Goal: Task Accomplishment & Management: Complete application form

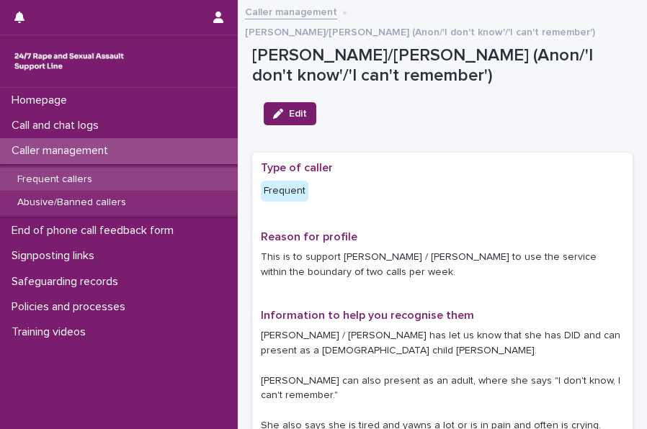
click at [69, 172] on div "Frequent callers" at bounding box center [119, 180] width 238 height 24
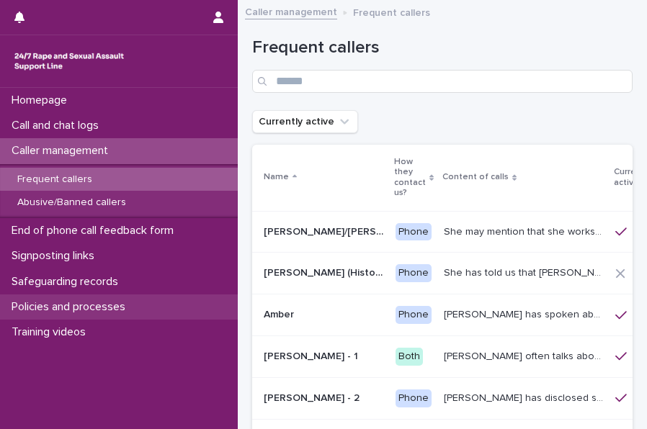
click at [66, 305] on p "Policies and processes" at bounding box center [71, 307] width 131 height 14
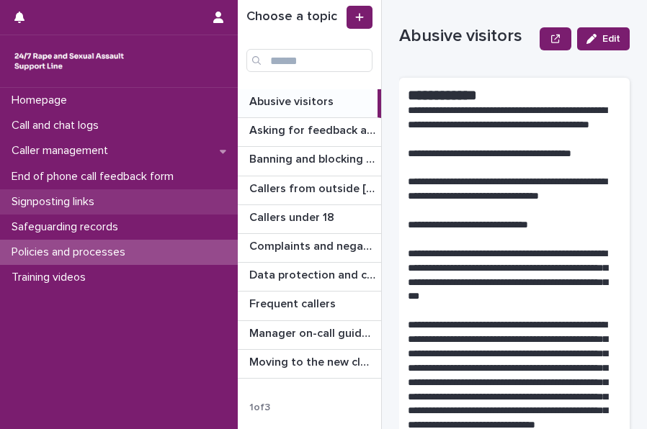
click at [99, 197] on p "Signposting links" at bounding box center [56, 202] width 100 height 14
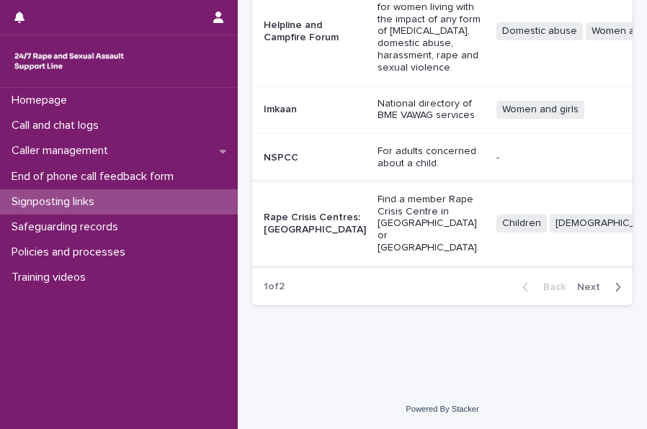
scroll to position [0, 35]
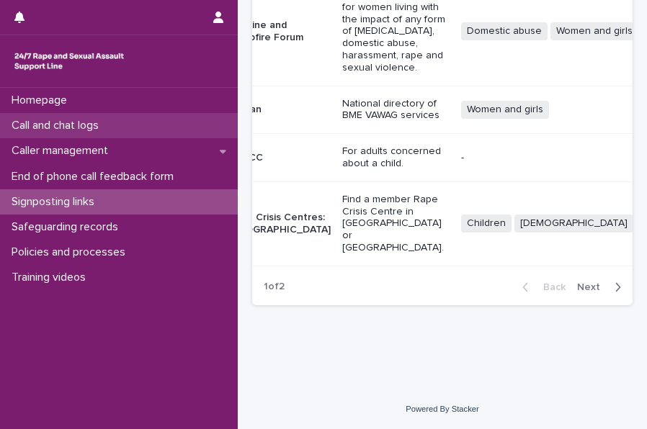
click at [92, 127] on p "Call and chat logs" at bounding box center [58, 126] width 104 height 14
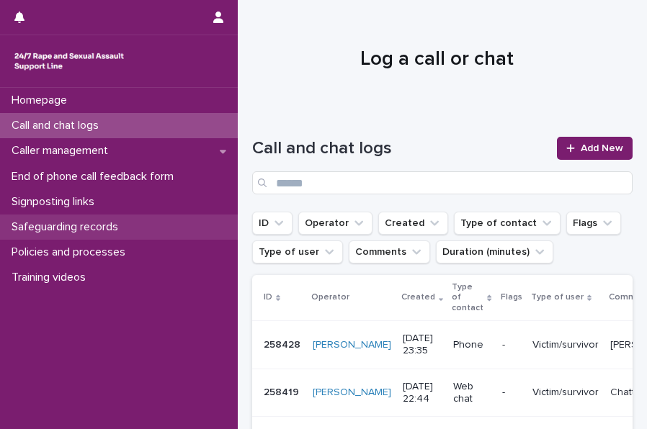
click at [73, 223] on p "Safeguarding records" at bounding box center [68, 227] width 124 height 14
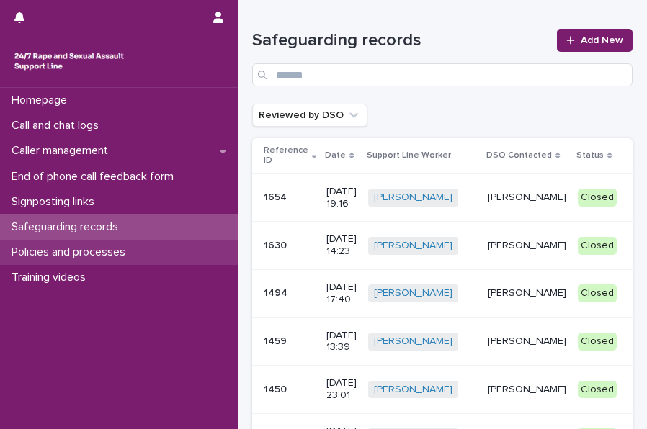
click at [91, 248] on p "Policies and processes" at bounding box center [71, 253] width 131 height 14
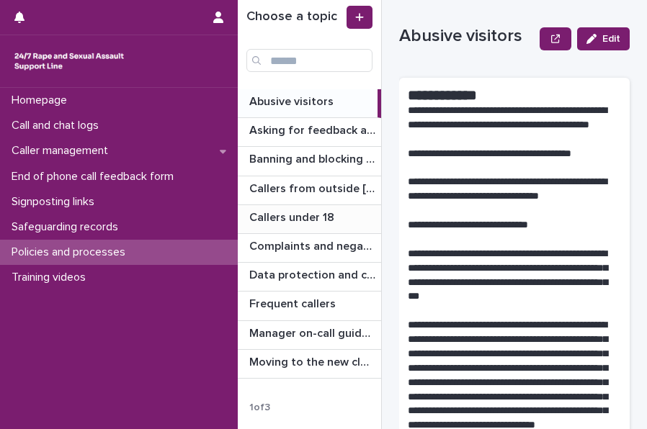
scroll to position [30, 0]
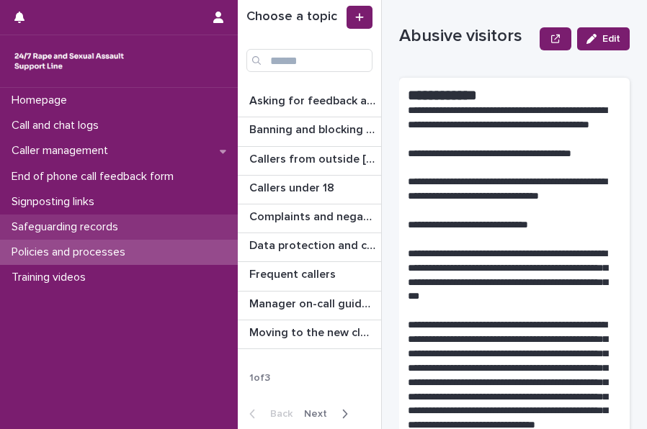
click at [123, 221] on p "Safeguarding records" at bounding box center [68, 227] width 124 height 14
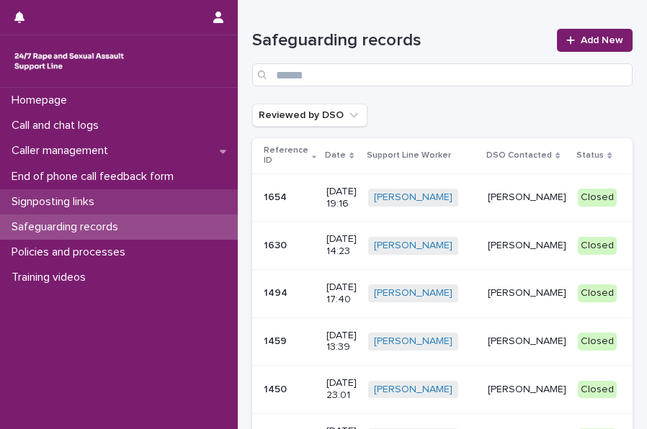
click at [109, 202] on div "Signposting links" at bounding box center [119, 201] width 238 height 25
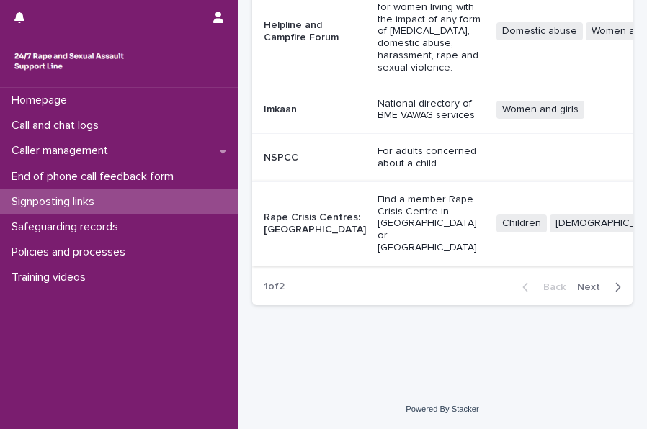
scroll to position [0, 35]
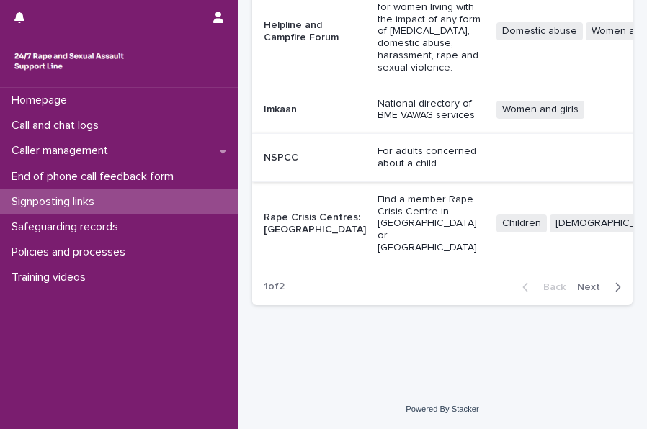
scroll to position [795, 0]
click at [614, 285] on icon "button" at bounding box center [617, 287] width 6 height 13
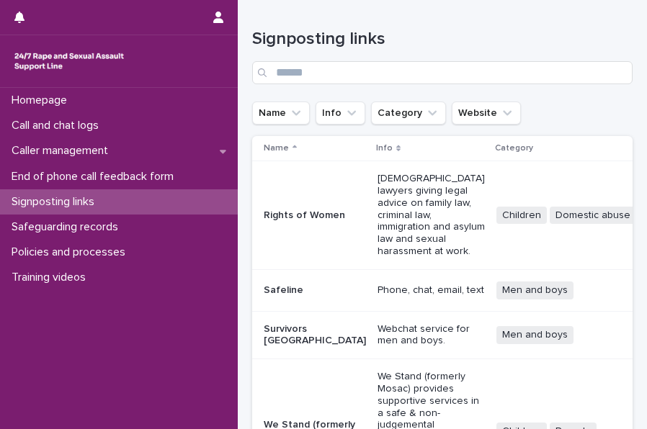
scroll to position [84, 0]
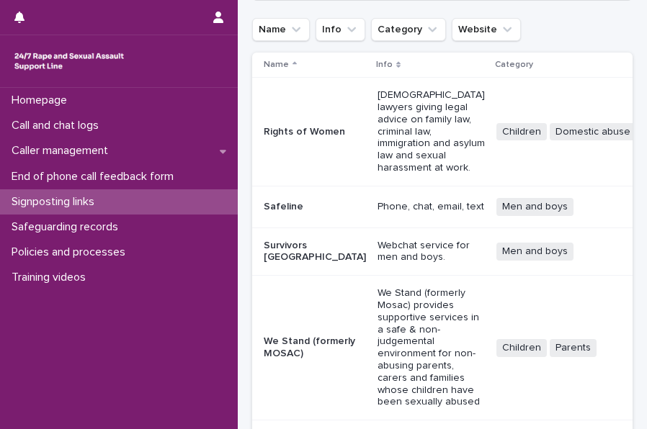
click at [559, 38] on div "Name Info Category Website" at bounding box center [442, 29] width 380 height 23
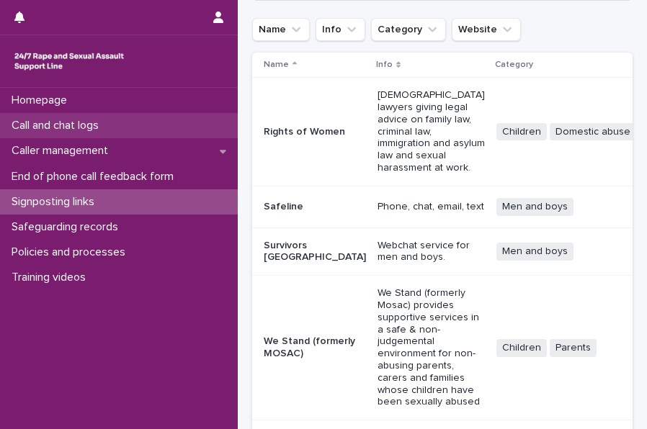
click at [84, 128] on p "Call and chat logs" at bounding box center [58, 126] width 104 height 14
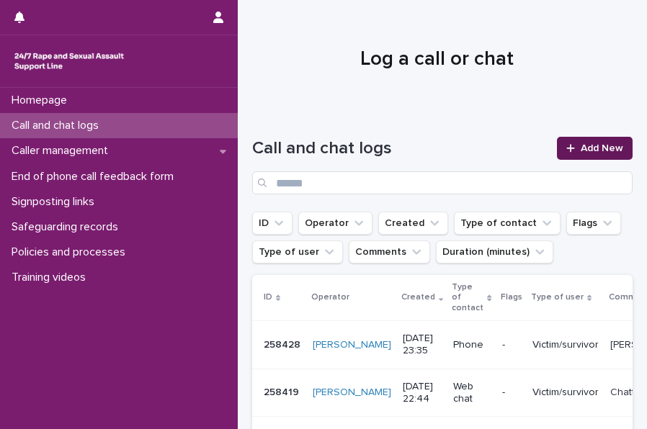
click at [566, 151] on div at bounding box center [573, 148] width 14 height 10
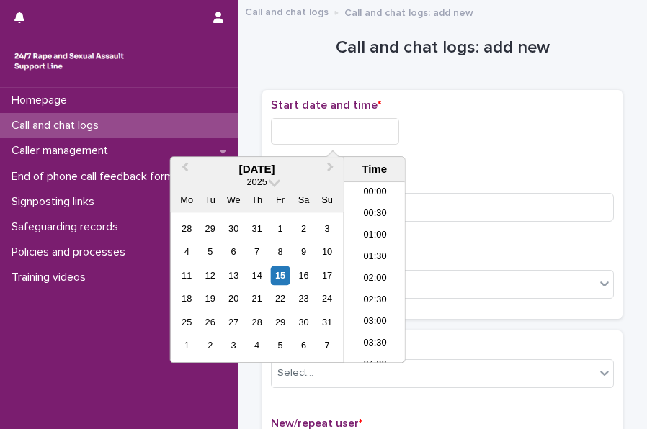
click at [325, 129] on input "text" at bounding box center [335, 131] width 128 height 27
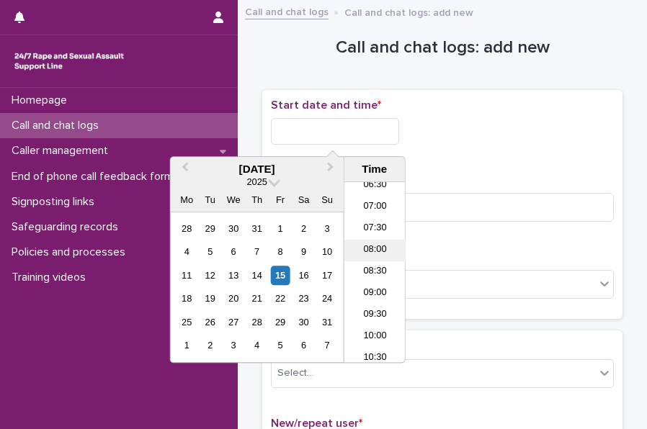
click at [373, 247] on li "08:00" at bounding box center [374, 251] width 61 height 22
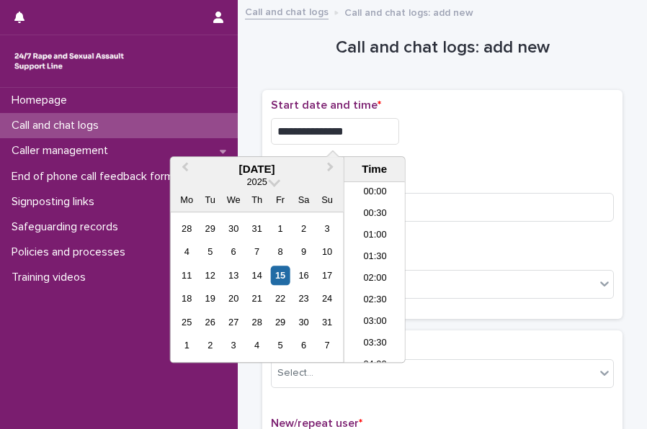
click at [370, 134] on input "**********" at bounding box center [335, 131] width 128 height 27
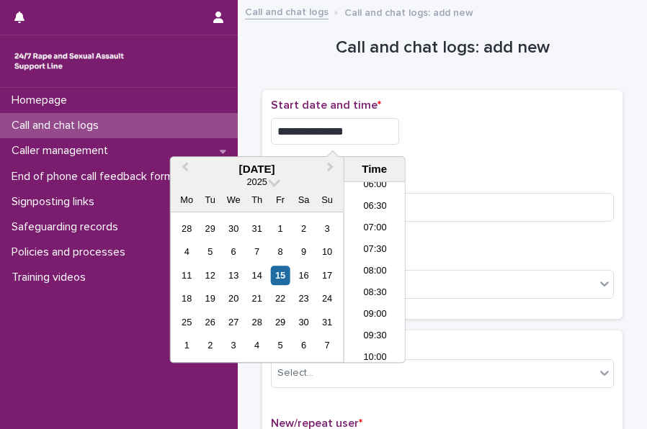
type input "**********"
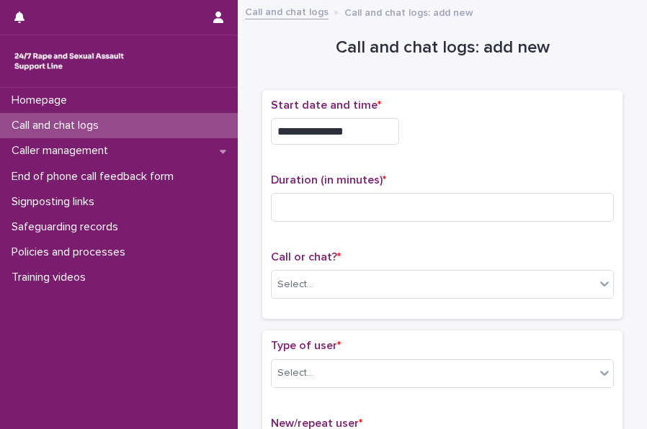
click at [446, 143] on div "**********" at bounding box center [442, 128] width 343 height 58
click at [296, 205] on input at bounding box center [442, 207] width 343 height 29
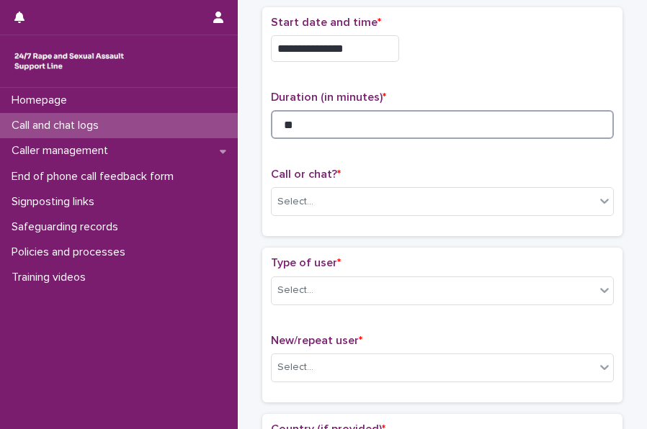
scroll to position [84, 0]
type input "**"
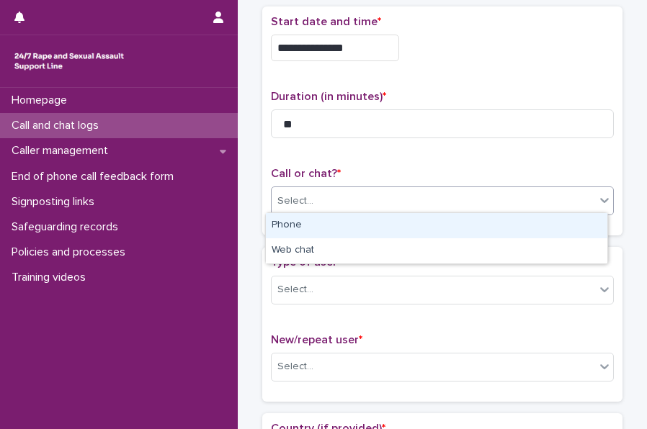
click at [296, 205] on div "Select..." at bounding box center [295, 201] width 36 height 15
click at [315, 228] on div "Phone" at bounding box center [436, 225] width 341 height 25
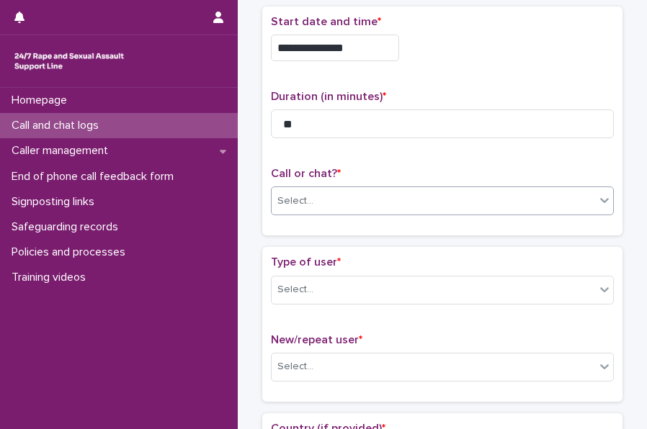
scroll to position [169, 0]
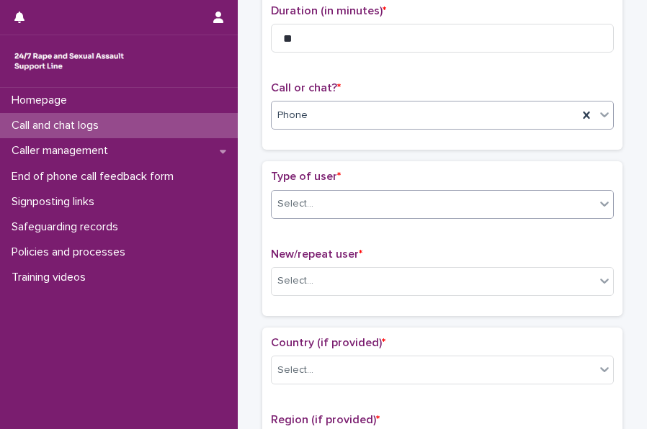
click at [304, 197] on div "Select..." at bounding box center [295, 204] width 36 height 15
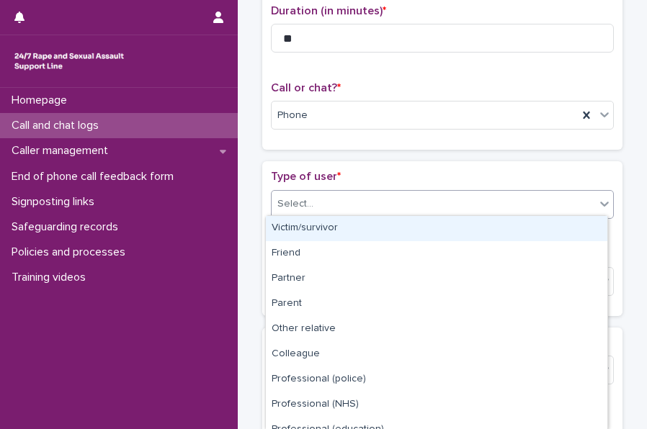
click at [331, 240] on div "Victim/survivor" at bounding box center [436, 228] width 341 height 25
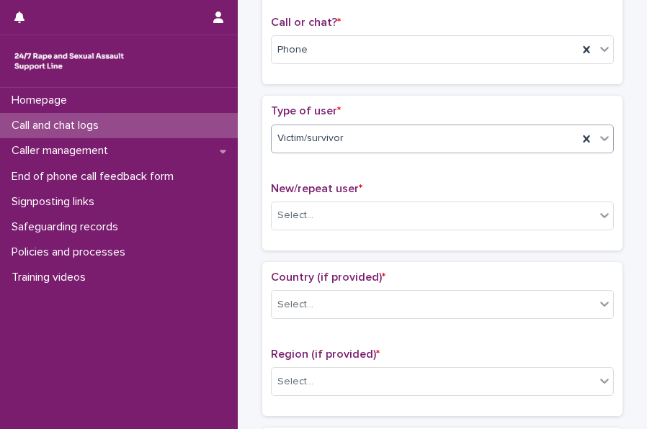
scroll to position [235, 0]
click at [297, 210] on div "Select..." at bounding box center [295, 214] width 36 height 15
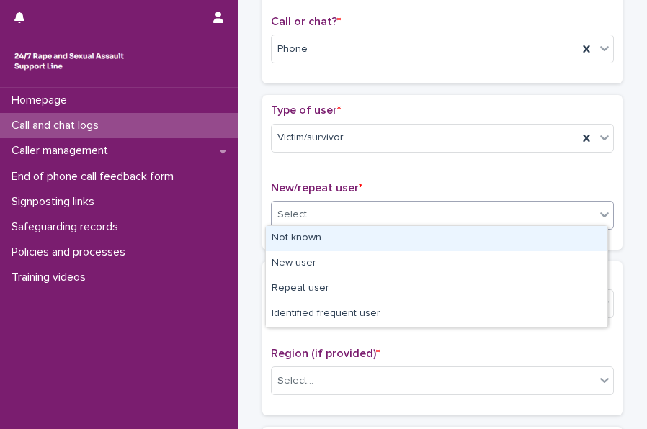
click at [313, 231] on div "Not known" at bounding box center [436, 238] width 341 height 25
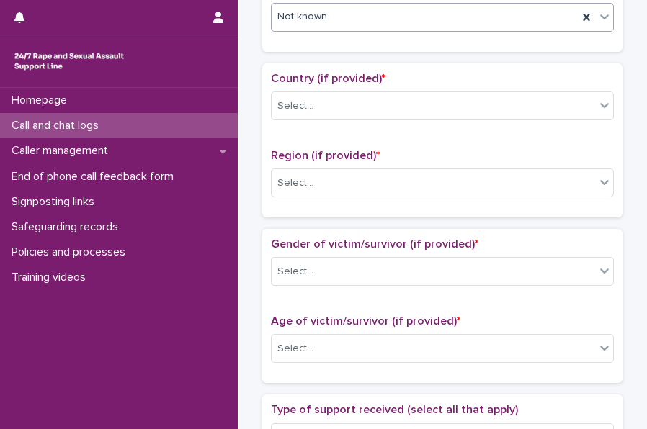
scroll to position [434, 0]
click at [315, 107] on div at bounding box center [315, 105] width 1 height 15
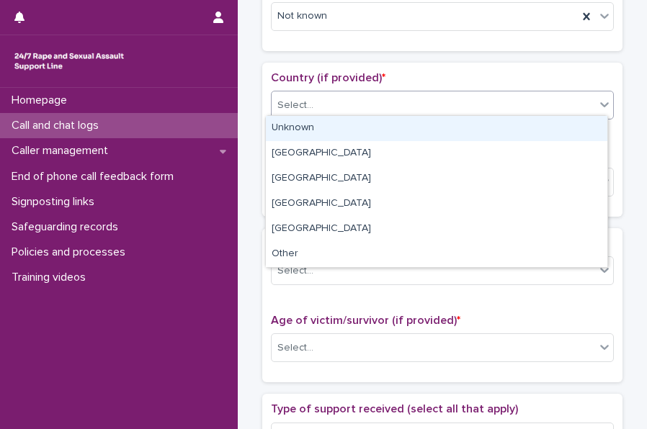
click at [323, 136] on div "Unknown" at bounding box center [436, 128] width 341 height 25
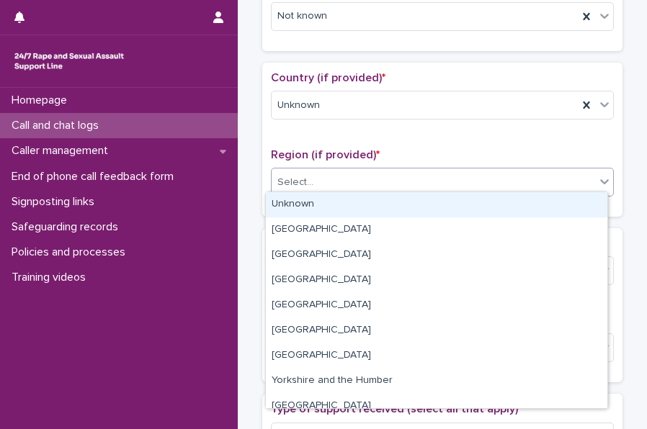
click at [300, 175] on div "Select..." at bounding box center [295, 182] width 36 height 15
click at [326, 201] on div "Unknown" at bounding box center [436, 204] width 341 height 25
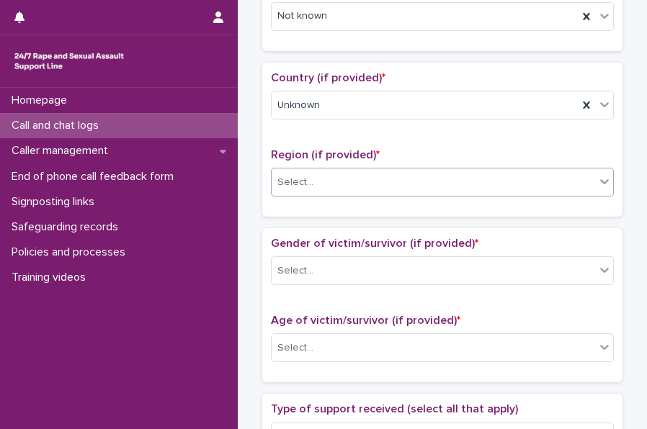
scroll to position [511, 0]
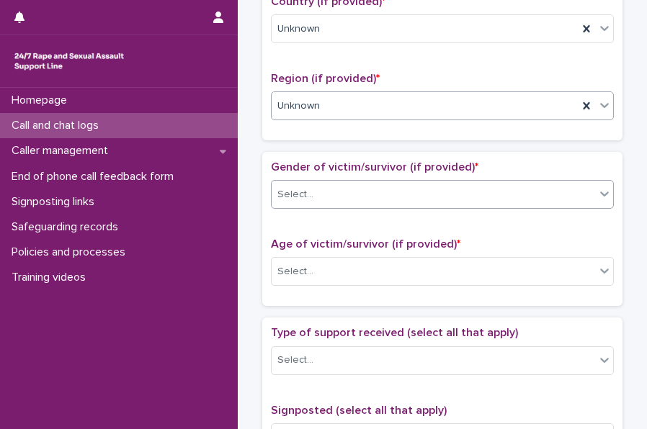
click at [287, 183] on div "Select..." at bounding box center [432, 195] width 323 height 24
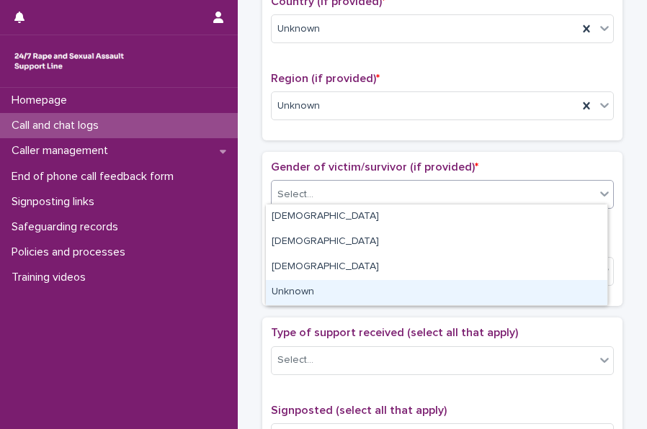
click at [293, 293] on div "Unknown" at bounding box center [436, 292] width 341 height 25
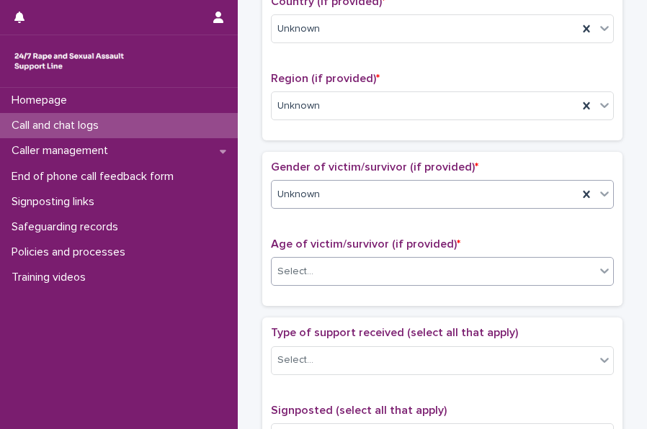
click at [300, 270] on div "Select..." at bounding box center [295, 271] width 36 height 15
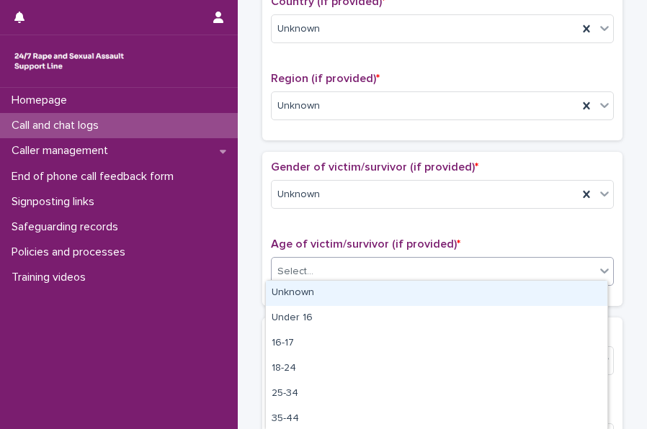
click at [319, 295] on div "Unknown" at bounding box center [436, 293] width 341 height 25
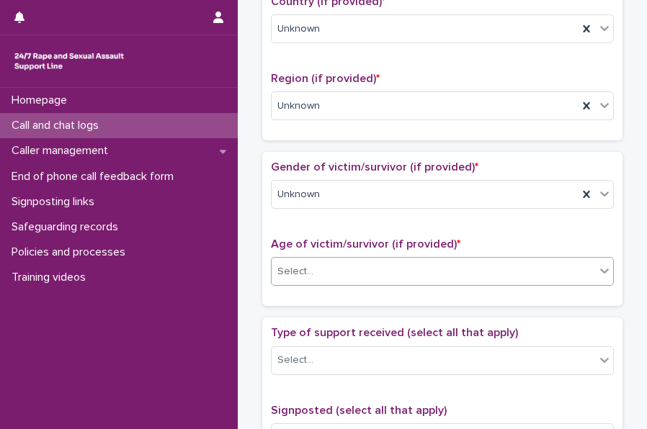
scroll to position [685, 0]
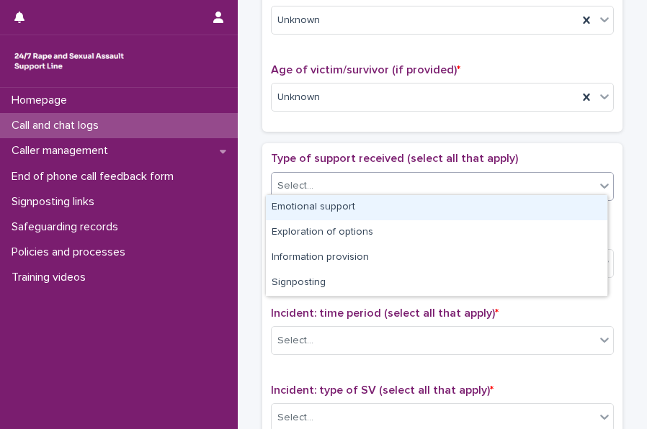
click at [318, 176] on div "Select..." at bounding box center [432, 186] width 323 height 24
click at [339, 200] on div "Emotional support" at bounding box center [436, 207] width 341 height 25
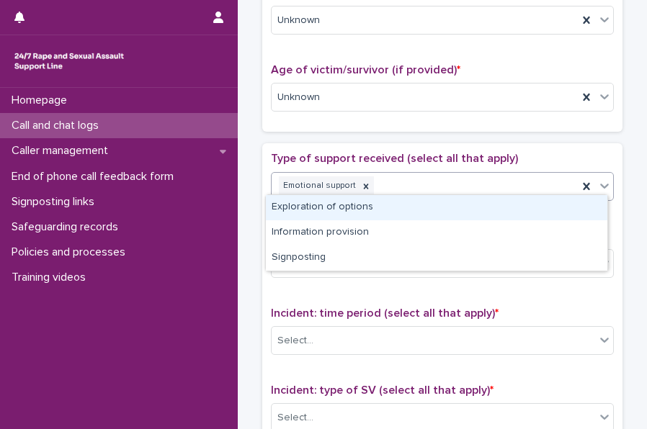
click at [434, 180] on div "Emotional support" at bounding box center [424, 186] width 306 height 25
click at [313, 213] on div "Exploration of options" at bounding box center [436, 207] width 341 height 25
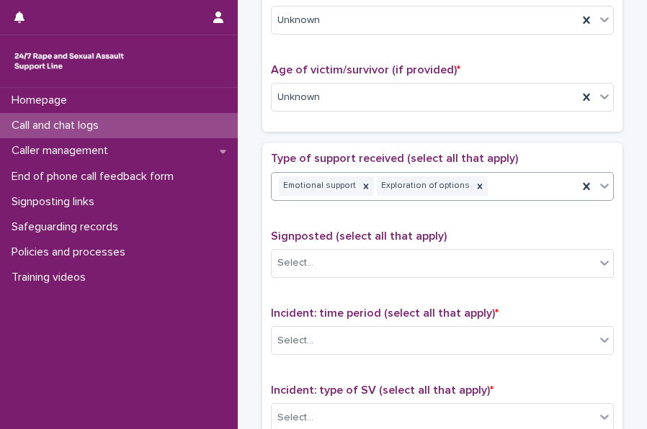
scroll to position [843, 0]
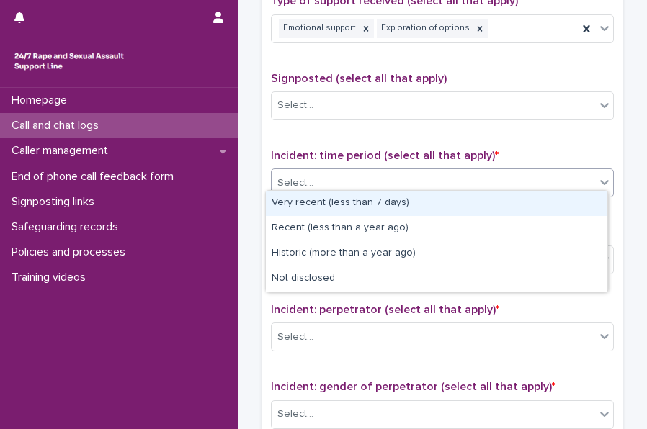
click at [311, 179] on div "Select..." at bounding box center [432, 183] width 323 height 24
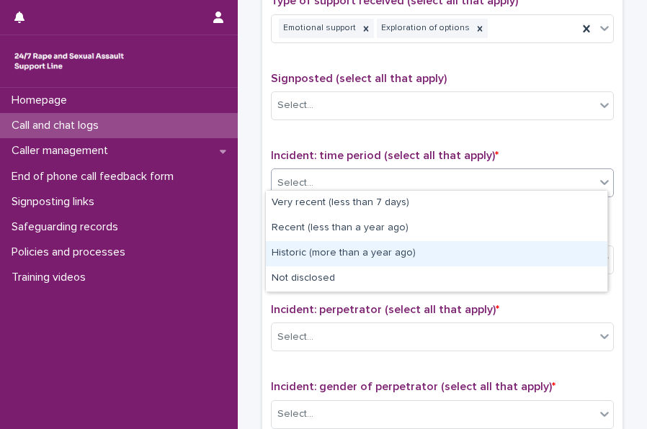
click at [328, 248] on div "Historic (more than a year ago)" at bounding box center [436, 253] width 341 height 25
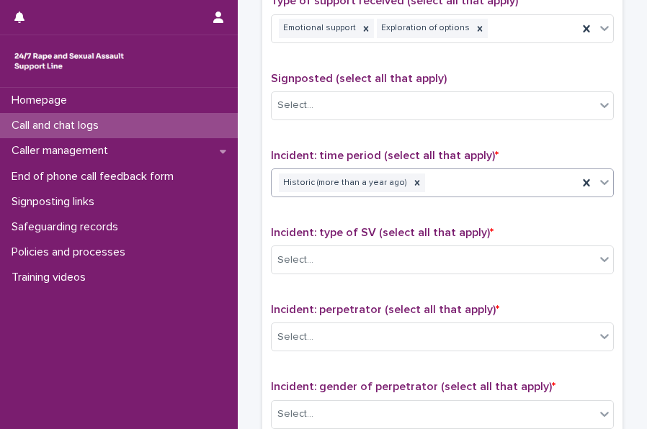
scroll to position [952, 0]
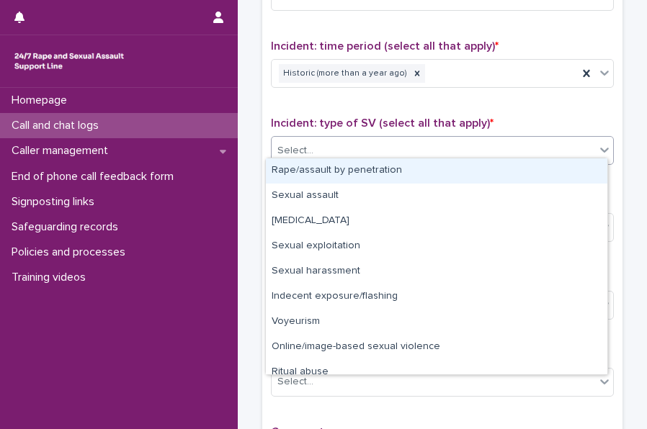
click at [301, 143] on div "Select..." at bounding box center [295, 150] width 36 height 15
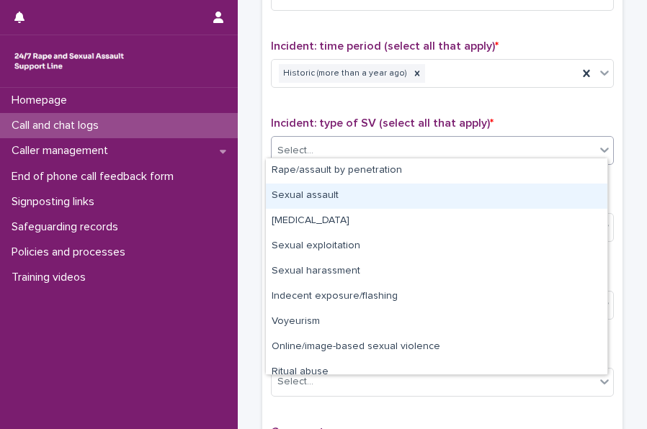
click at [315, 193] on div "Sexual assault" at bounding box center [436, 196] width 341 height 25
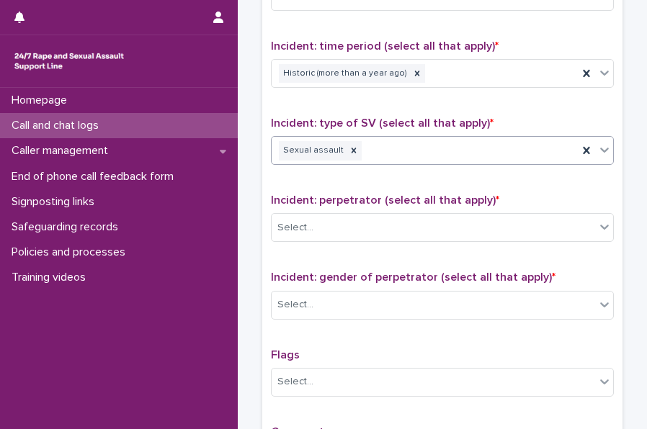
scroll to position [1005, 0]
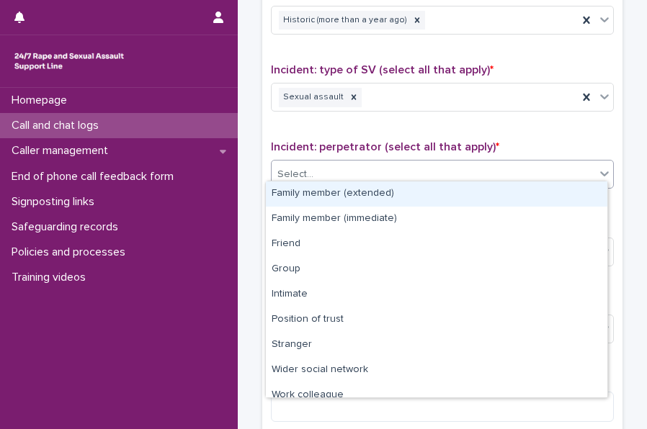
click at [315, 173] on div at bounding box center [315, 174] width 1 height 15
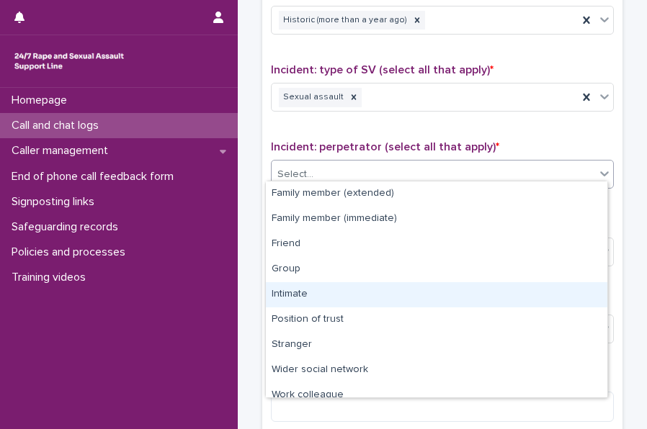
scroll to position [61, 0]
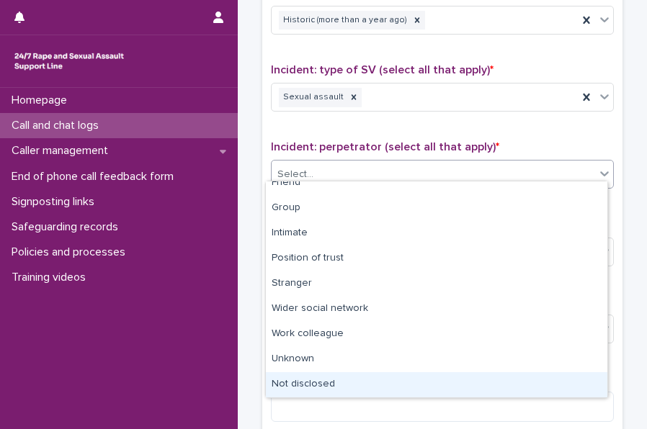
click at [333, 378] on div "Not disclosed" at bounding box center [436, 384] width 341 height 25
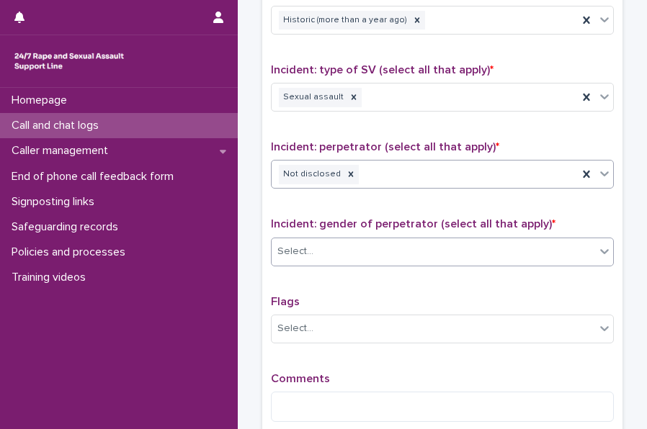
click at [312, 246] on div "Select..." at bounding box center [432, 252] width 323 height 24
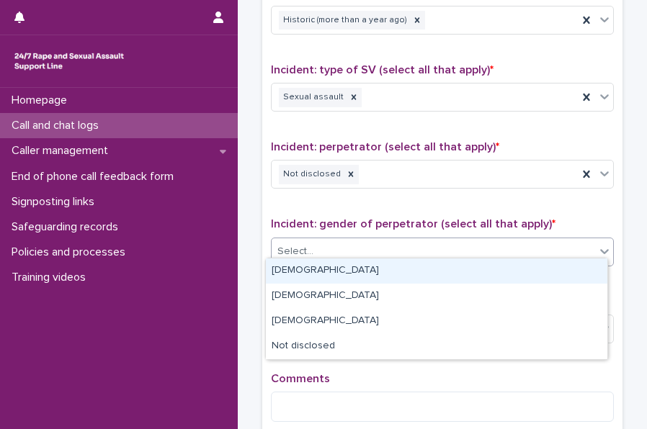
click at [321, 275] on div "[DEMOGRAPHIC_DATA]" at bounding box center [436, 271] width 341 height 25
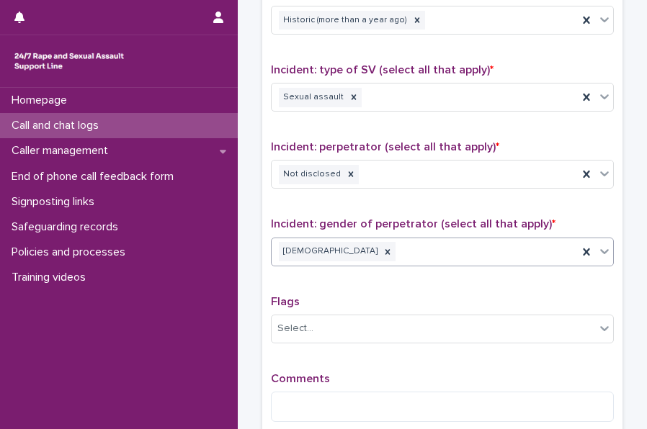
scroll to position [1144, 0]
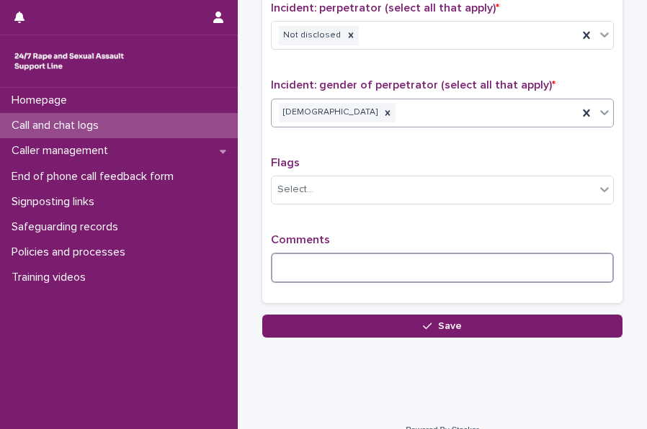
click at [291, 253] on textarea at bounding box center [442, 268] width 343 height 30
click at [477, 264] on textarea "**********" at bounding box center [442, 268] width 343 height 30
click at [544, 260] on textarea "**********" at bounding box center [442, 268] width 343 height 30
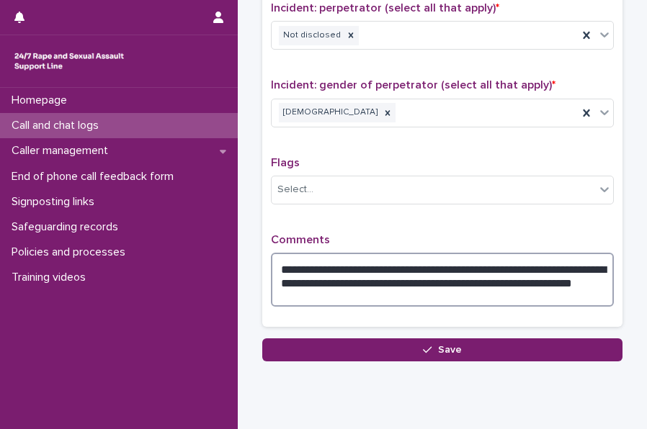
click at [514, 273] on textarea "**********" at bounding box center [442, 280] width 343 height 54
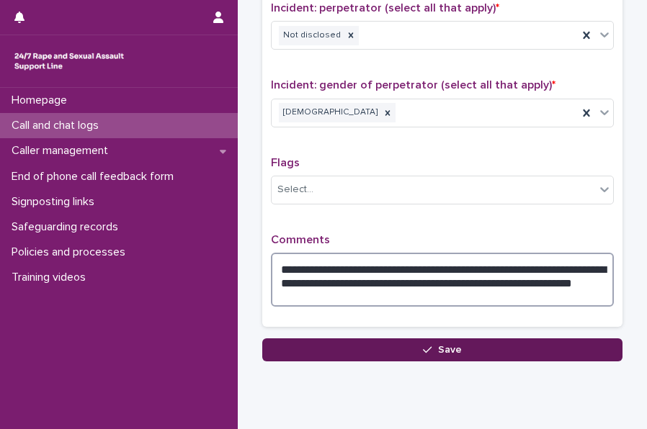
type textarea "**********"
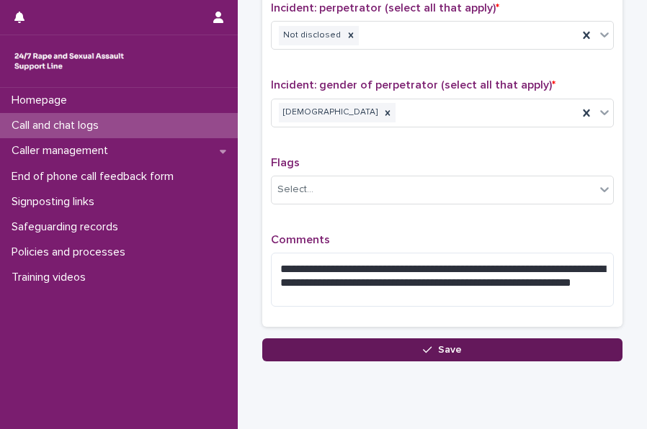
click at [306, 338] on button "Save" at bounding box center [442, 349] width 360 height 23
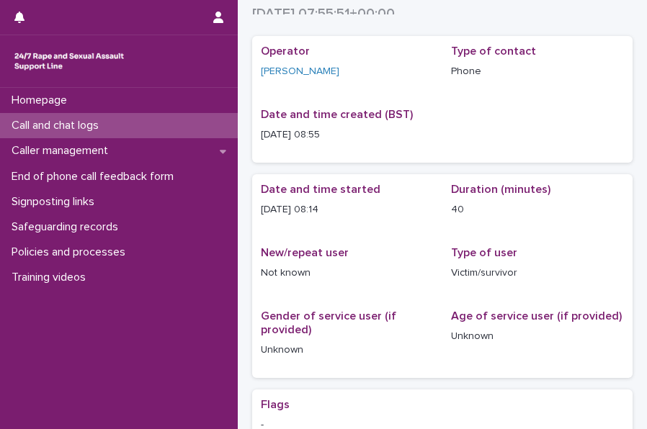
scroll to position [50, 0]
